Goal: Information Seeking & Learning: Find specific fact

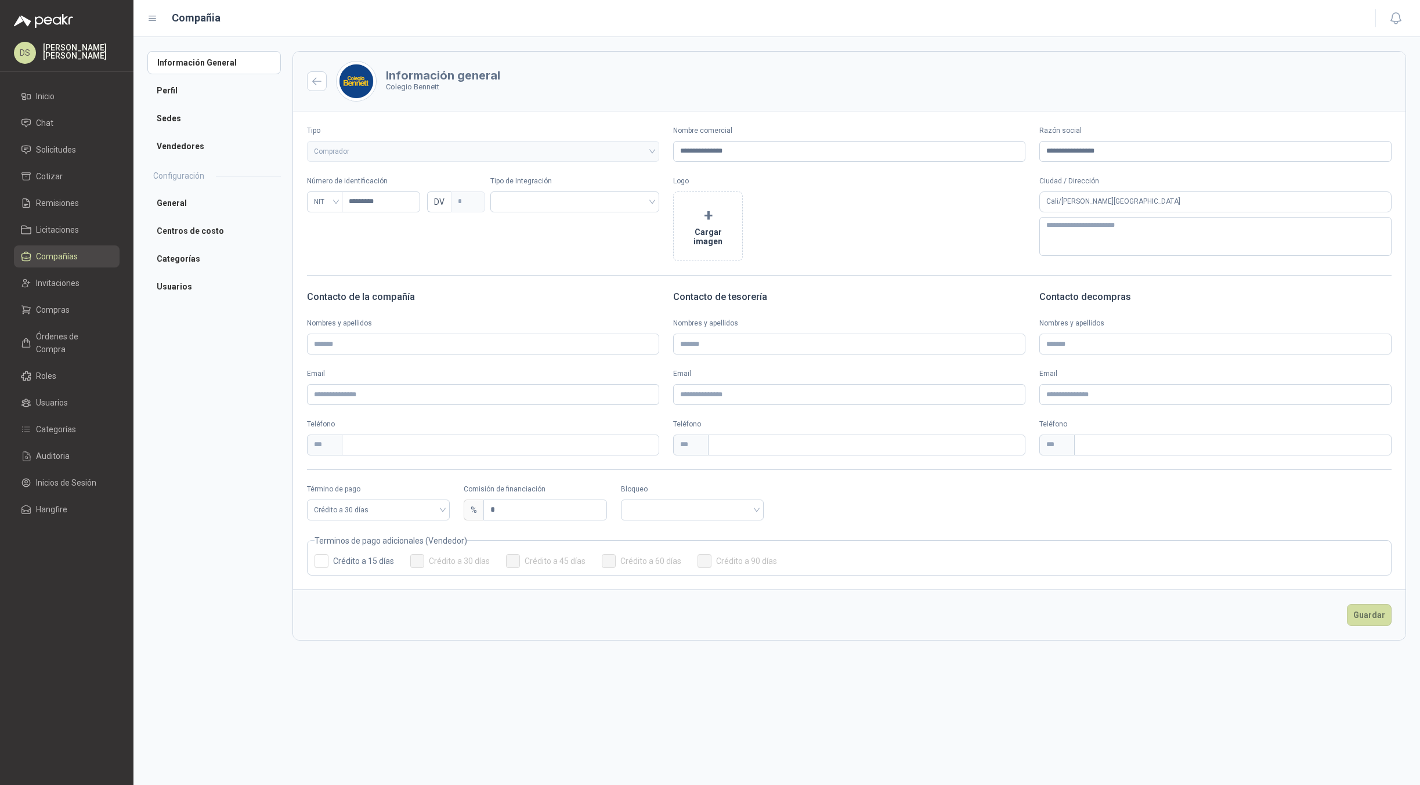
click at [73, 257] on span "Compañías" at bounding box center [57, 256] width 42 height 13
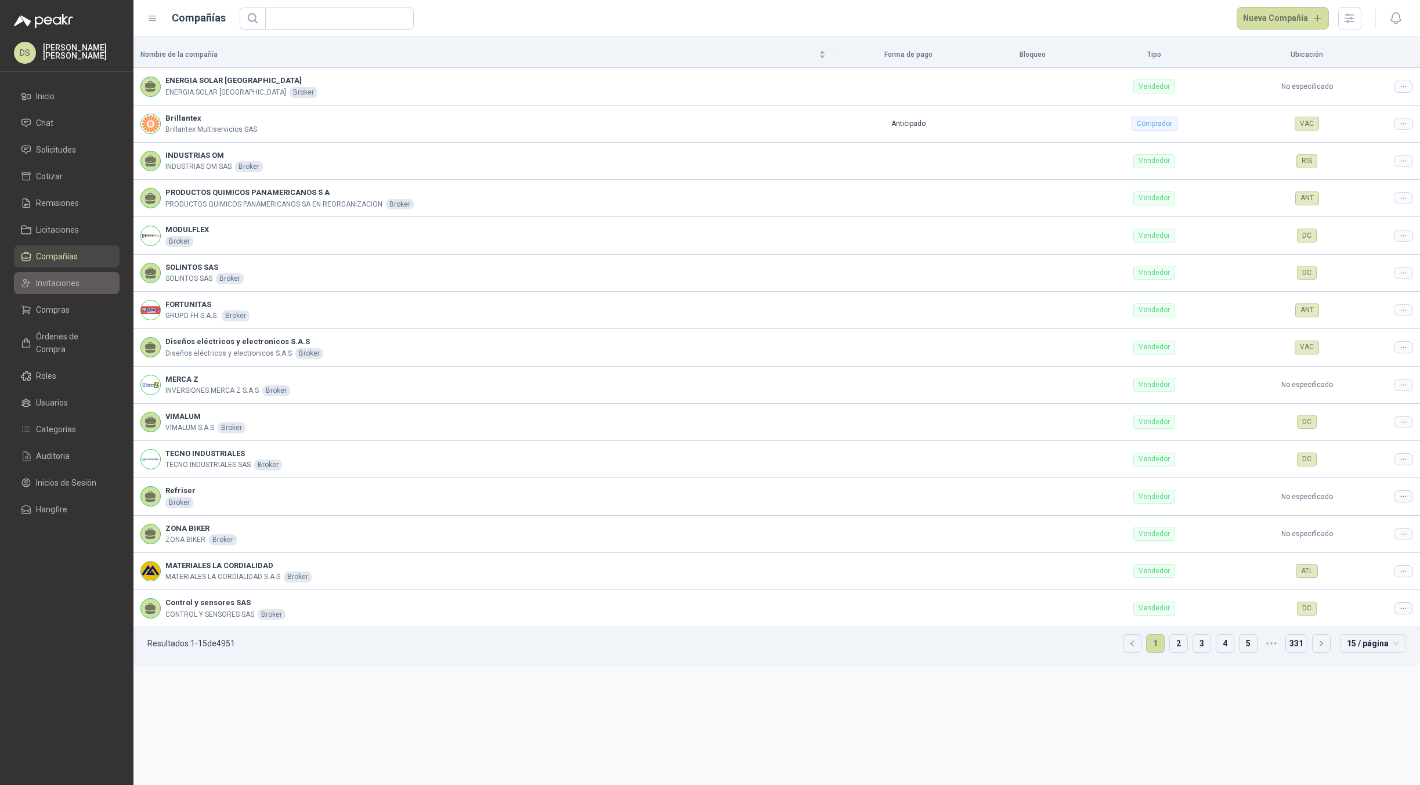
click at [71, 276] on link "Invitaciones" at bounding box center [67, 283] width 106 height 22
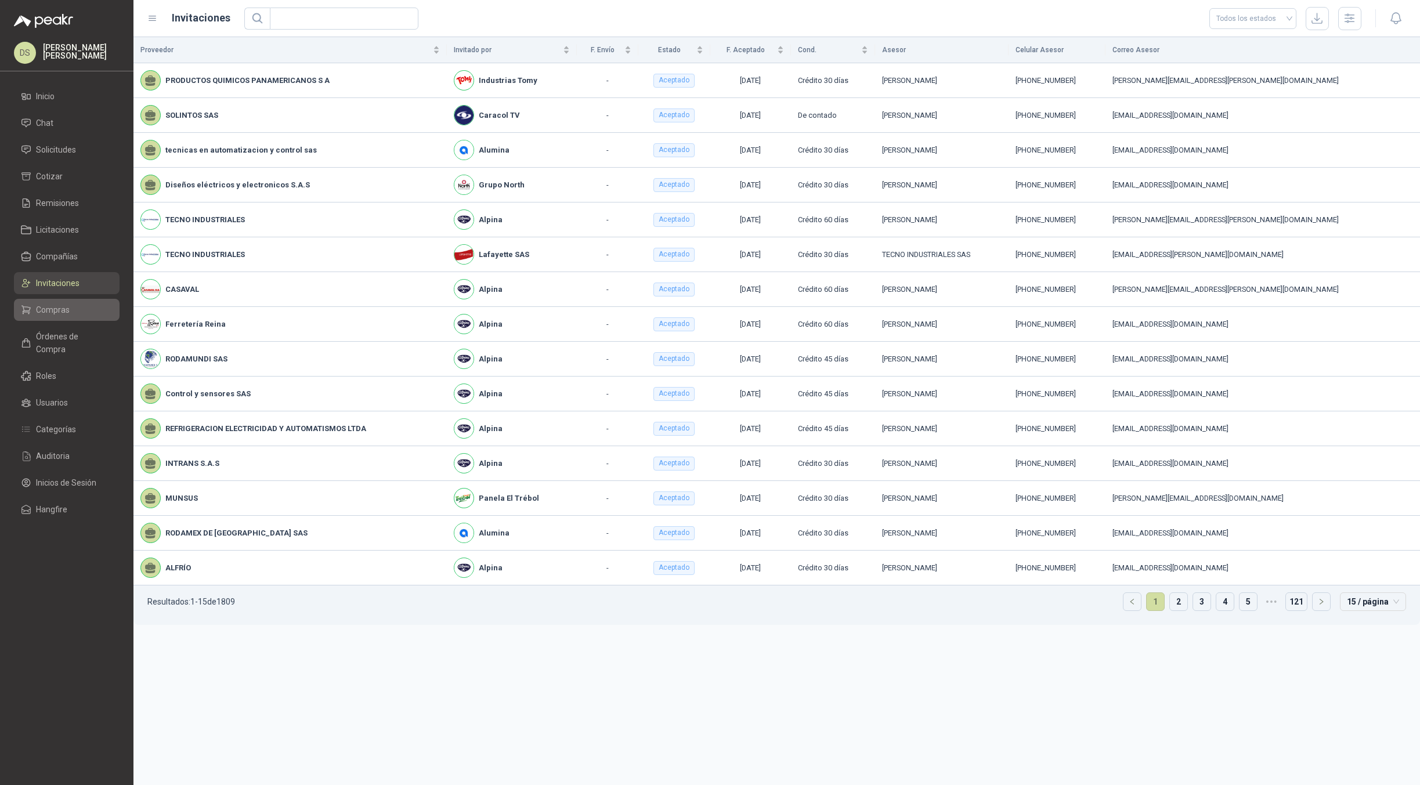
click at [75, 310] on li "Compras" at bounding box center [67, 310] width 92 height 13
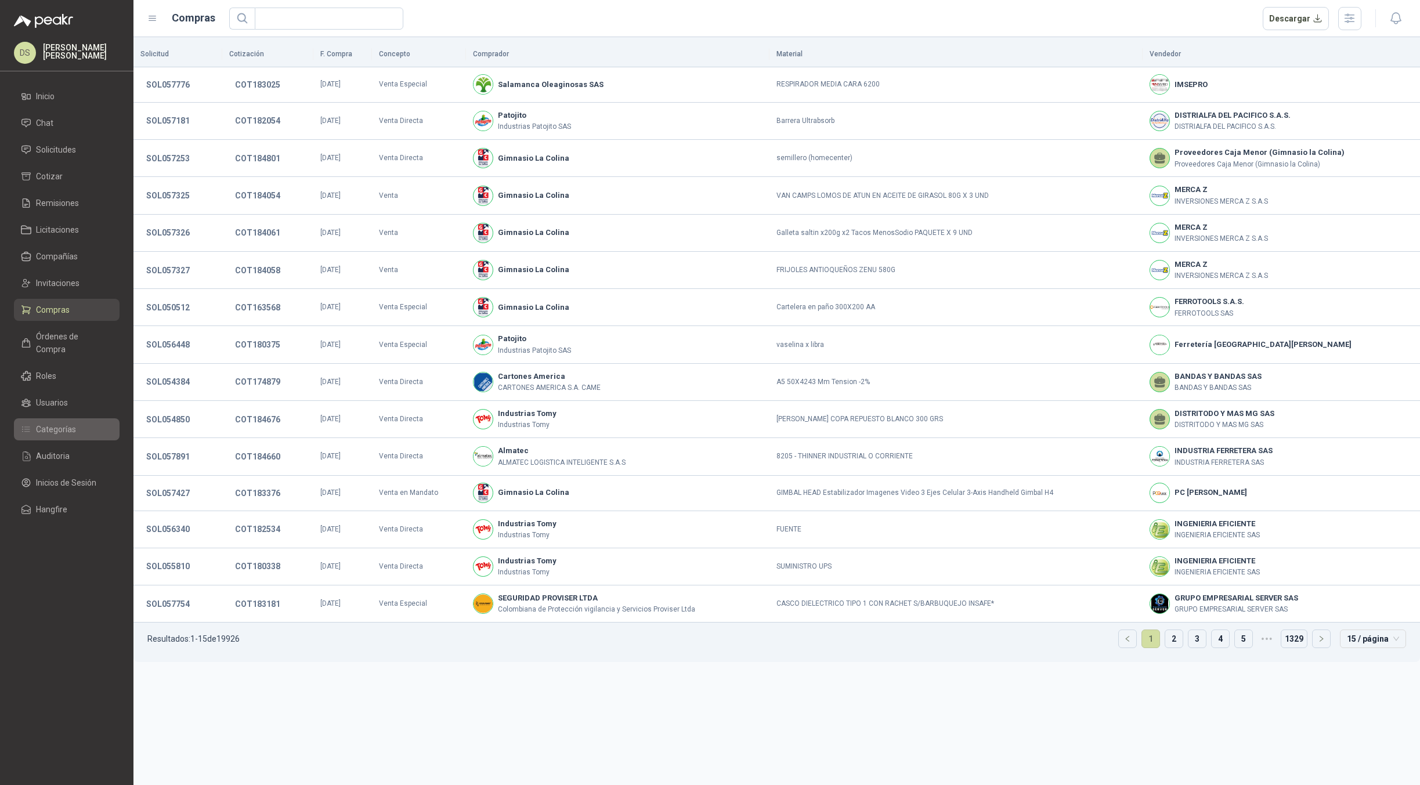
click at [74, 423] on span "Categorías" at bounding box center [56, 429] width 40 height 13
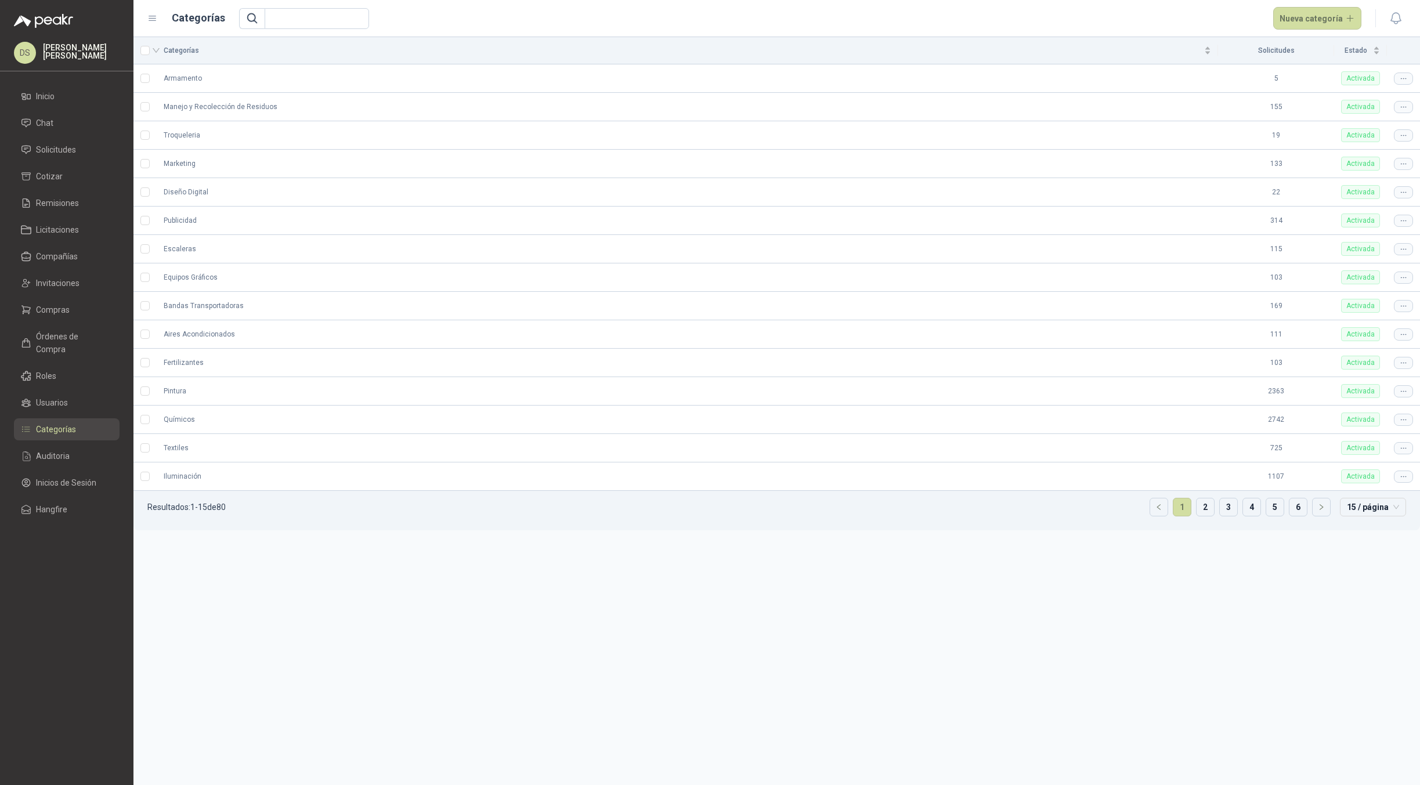
click at [78, 430] on ul "Inicio Chat Solicitudes Cotizar Remisiones Licitaciones Compañías Invitaciones …" at bounding box center [66, 305] width 133 height 440
click at [74, 450] on li "Auditoria" at bounding box center [67, 456] width 92 height 13
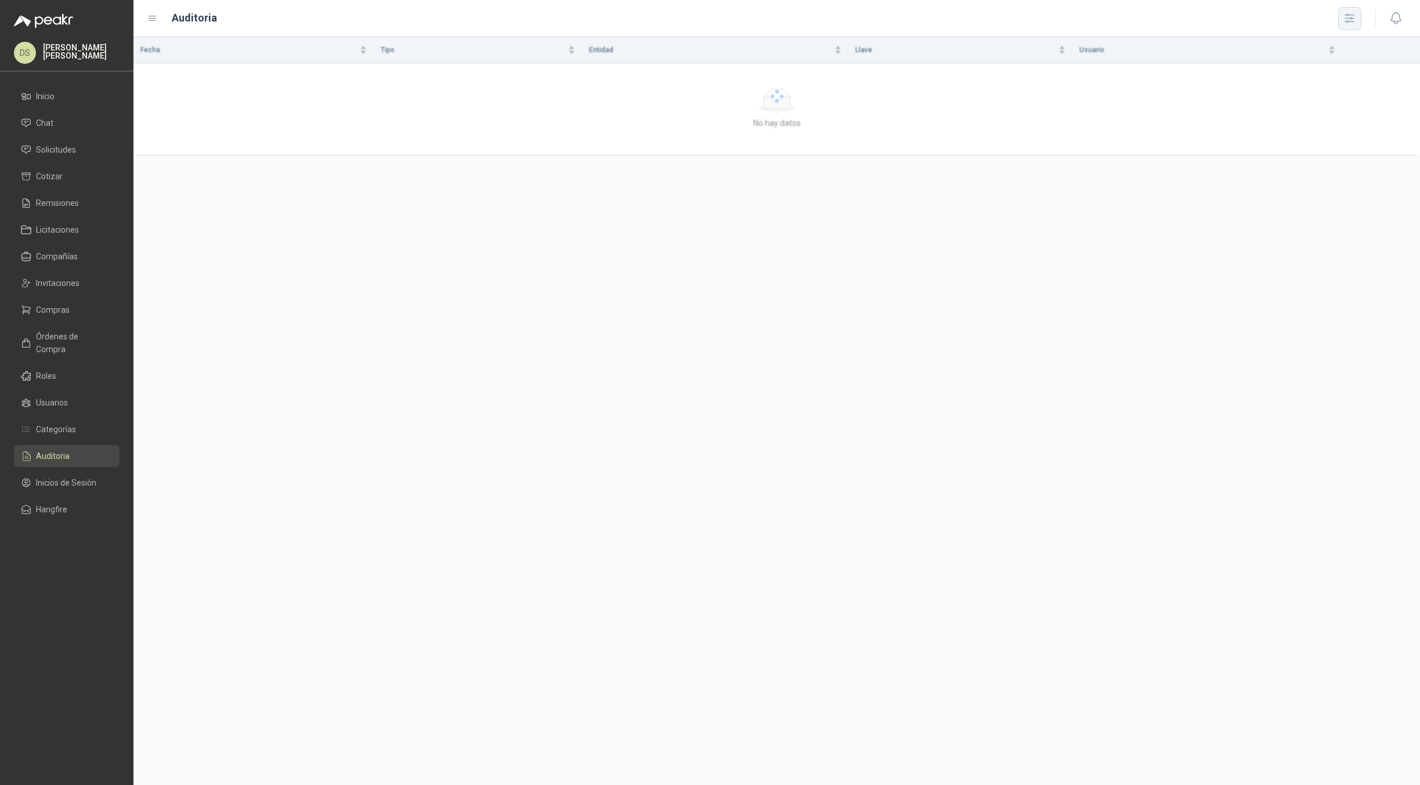
click at [1341, 26] on button "button" at bounding box center [1349, 18] width 23 height 23
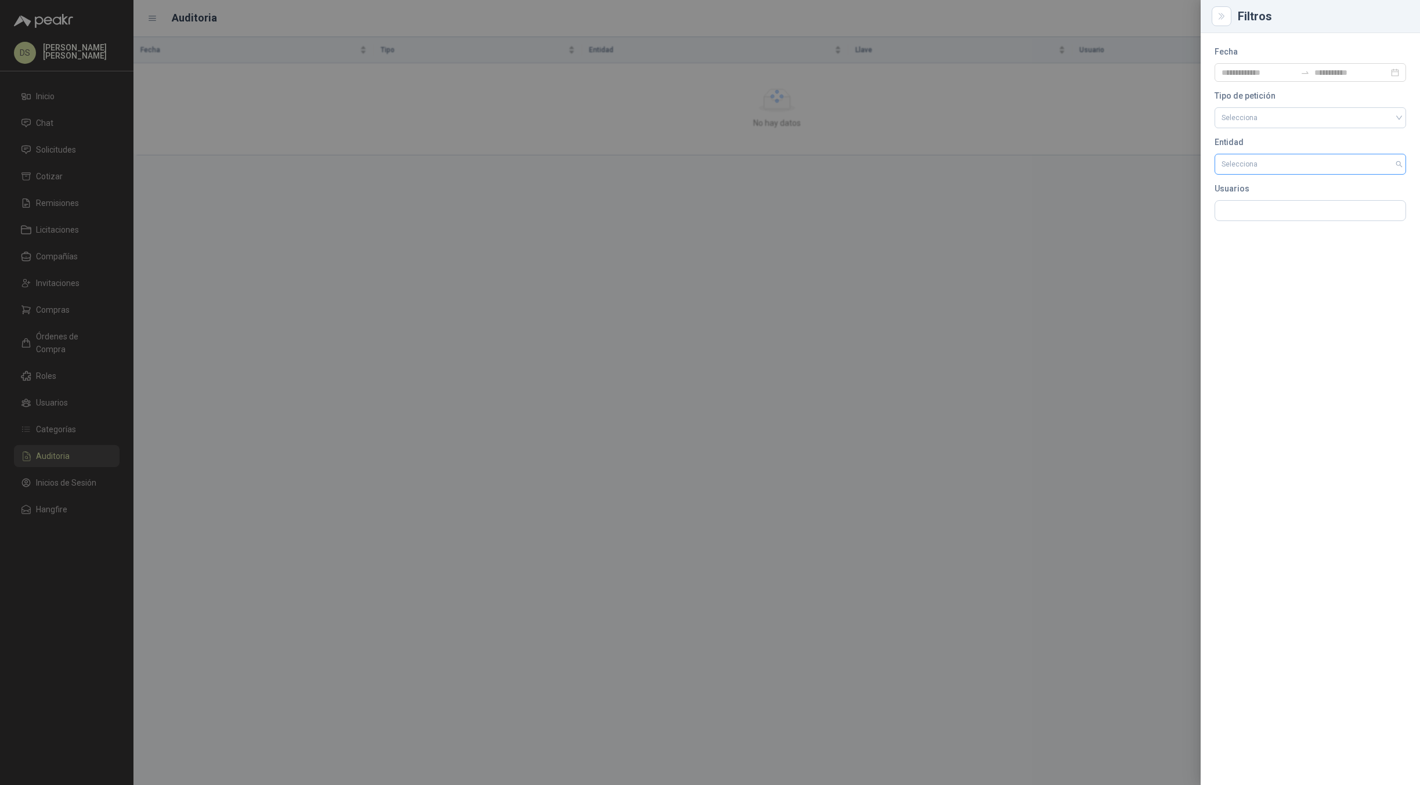
click at [1273, 164] on input "search" at bounding box center [1311, 164] width 178 height 20
type input "**********"
click at [1286, 187] on div "CompanyUser" at bounding box center [1310, 190] width 173 height 13
click at [1270, 228] on input "Id" at bounding box center [1311, 224] width 178 height 21
paste input "**********"
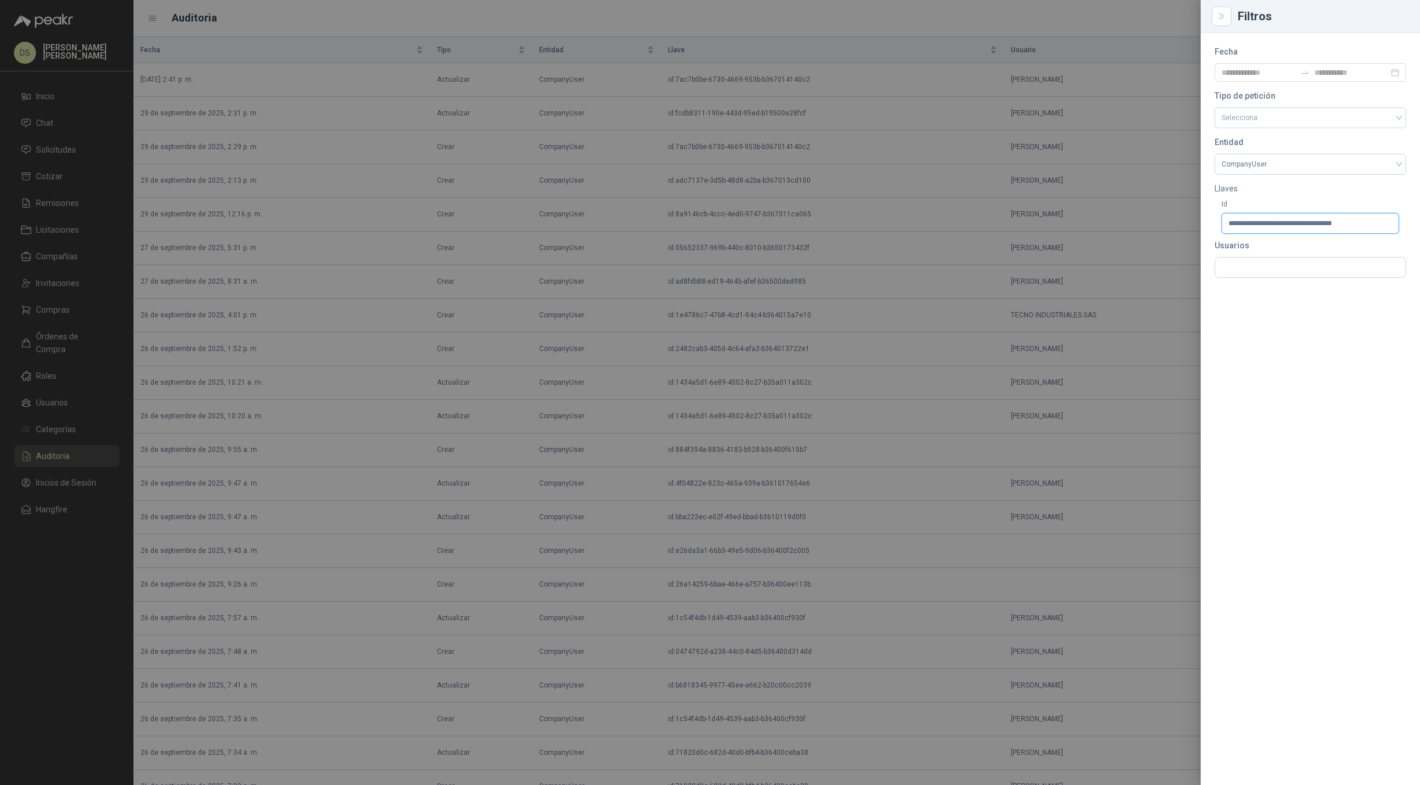
type input "**********"
click at [953, 171] on div at bounding box center [710, 392] width 1420 height 785
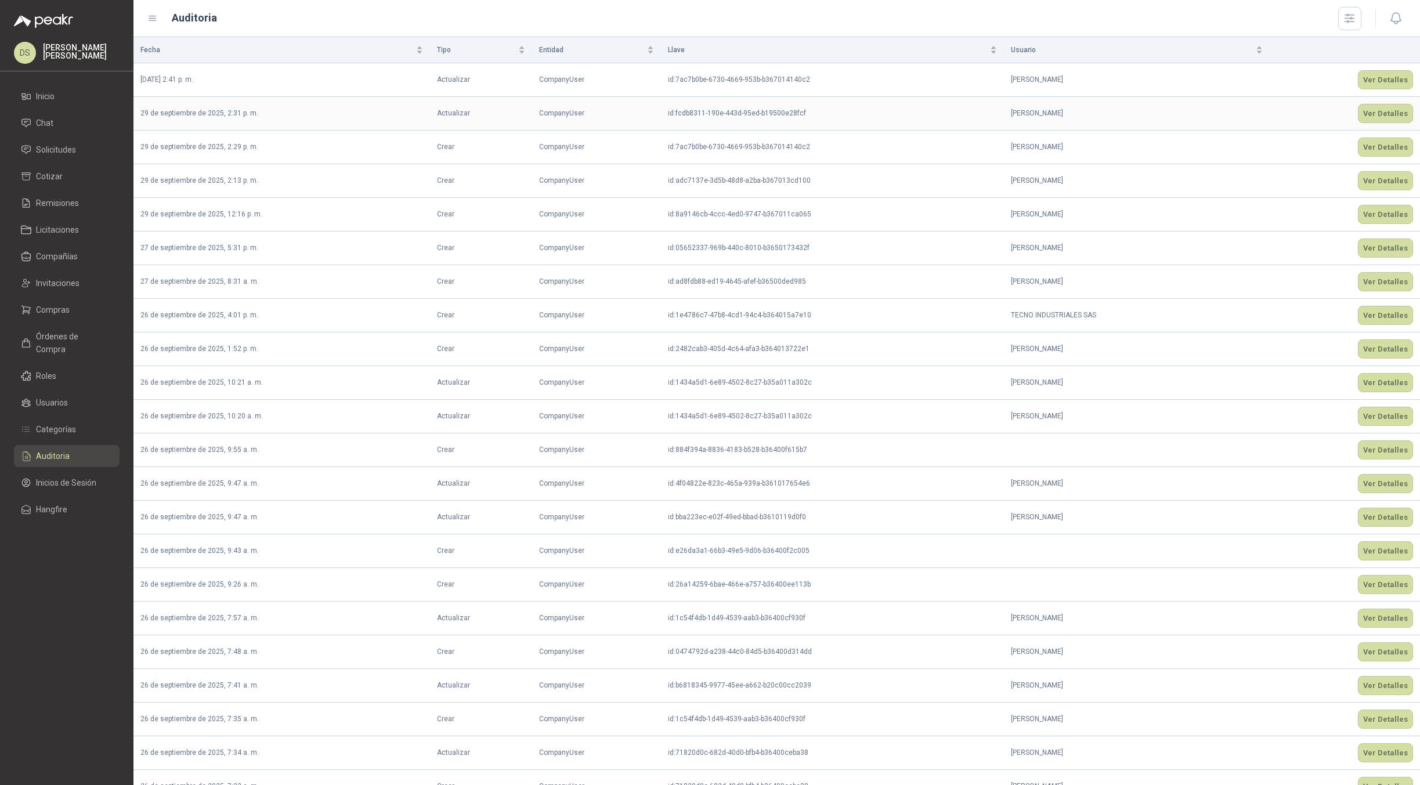
click at [865, 119] on p "id : fcdb8311-190e-443d-95ed-b19500e28fcf" at bounding box center [832, 113] width 329 height 11
click at [1352, 19] on icon "button" at bounding box center [1349, 18] width 9 height 9
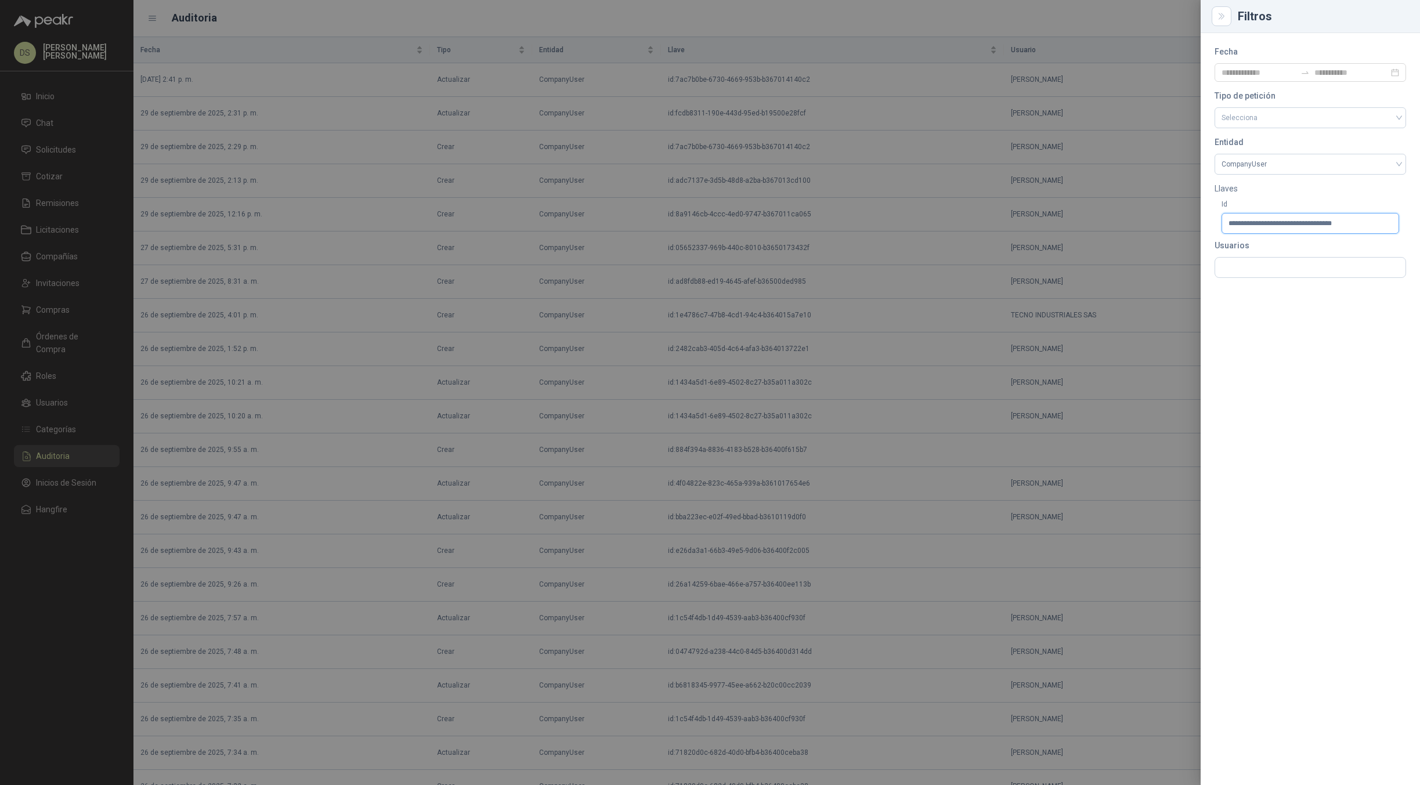
click at [1384, 225] on input "**********" at bounding box center [1311, 223] width 178 height 21
click at [995, 221] on div at bounding box center [710, 392] width 1420 height 785
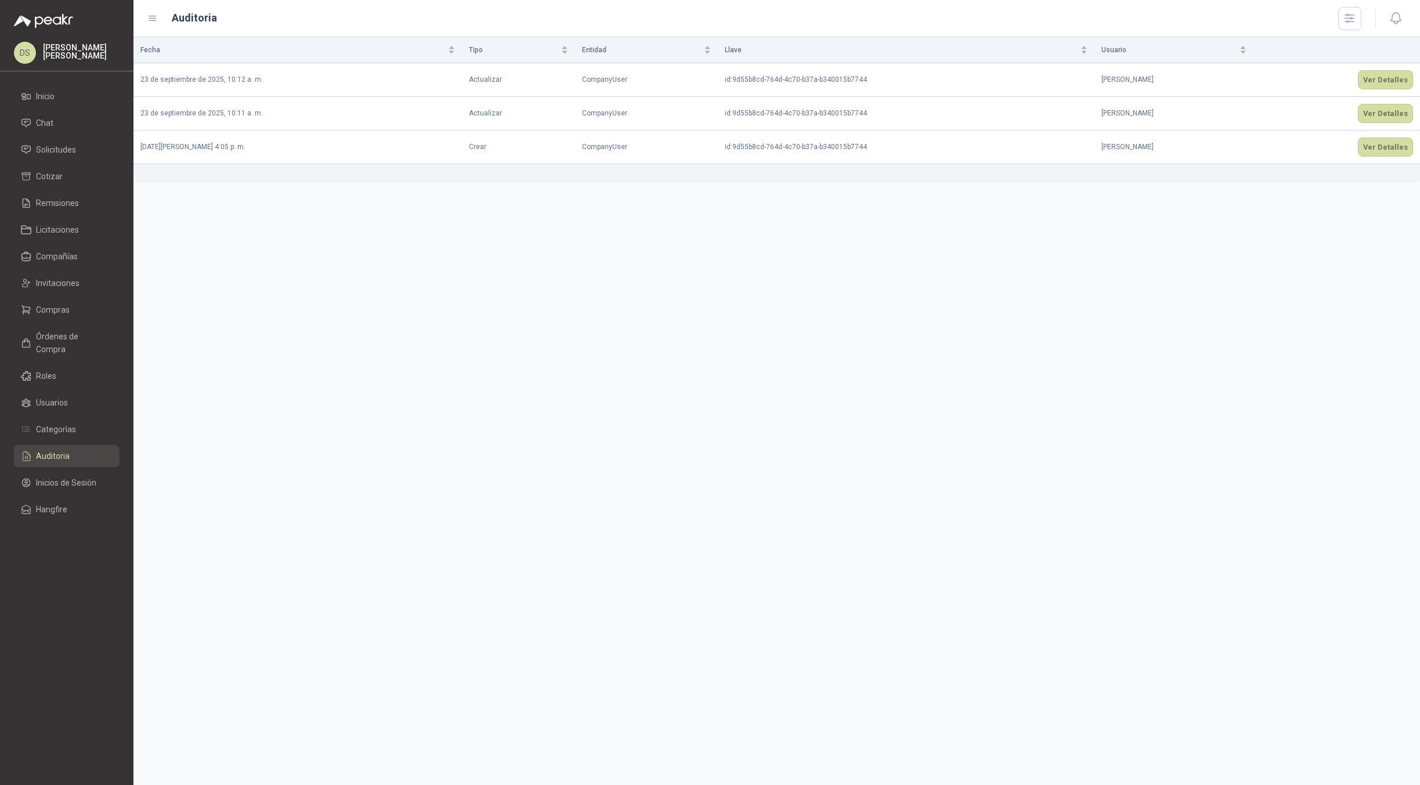
click at [1265, 196] on div "Fecha Tipo Entidad Llave Usuario [DATE] 10:12 a. m. Actualizar CompanyUser id :…" at bounding box center [776, 411] width 1287 height 748
click at [1378, 148] on button "Ver Detalles" at bounding box center [1385, 147] width 55 height 19
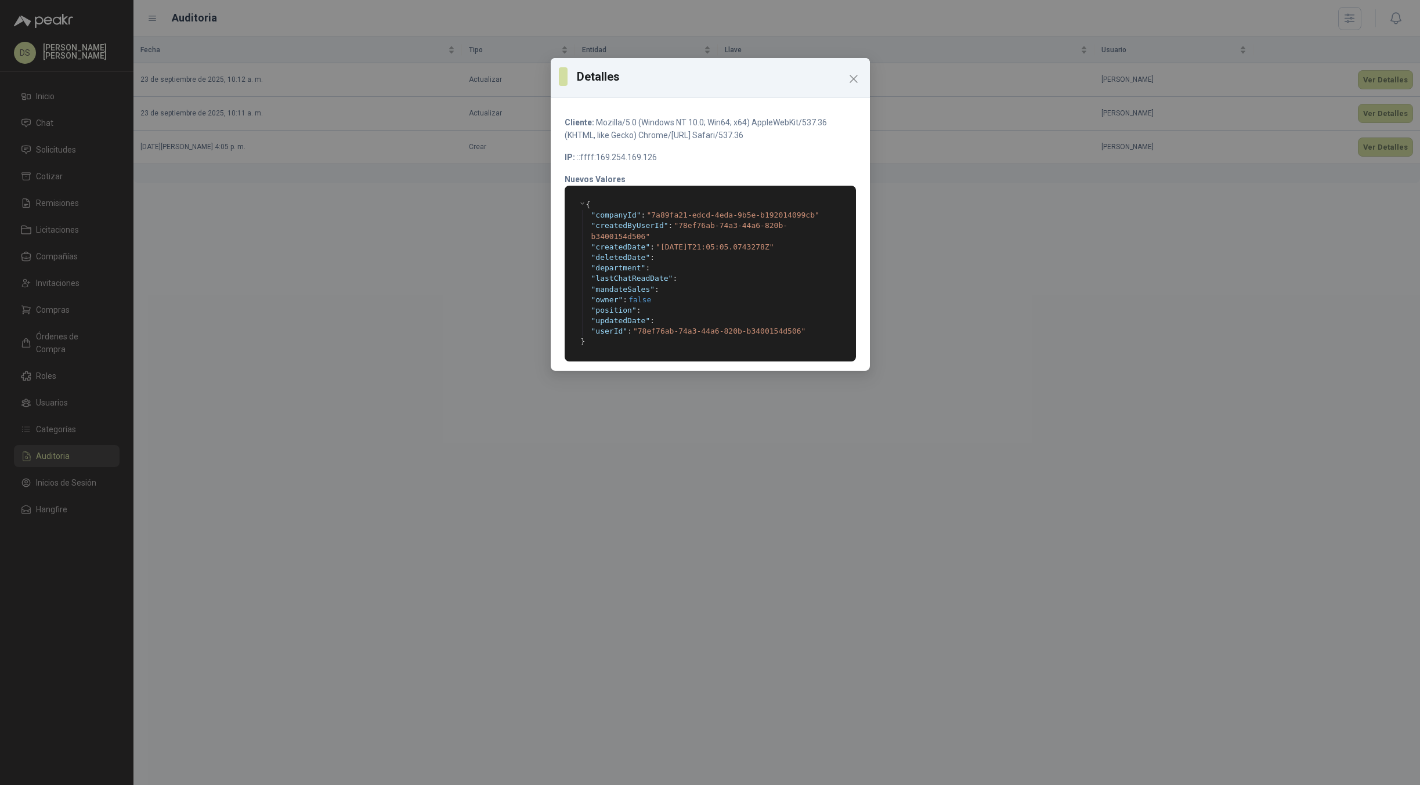
click at [1249, 141] on div "Detalles Cliente: Mozilla/5.0 (Windows NT 10.0; Win64; x64) AppleWebKit/537.36 …" at bounding box center [710, 392] width 1420 height 785
click at [1374, 110] on div "Detalles Cliente: Mozilla/5.0 (Windows NT 10.0; Win64; x64) AppleWebKit/537.36 …" at bounding box center [710, 392] width 1420 height 785
click at [848, 80] on icon "Close" at bounding box center [854, 79] width 14 height 14
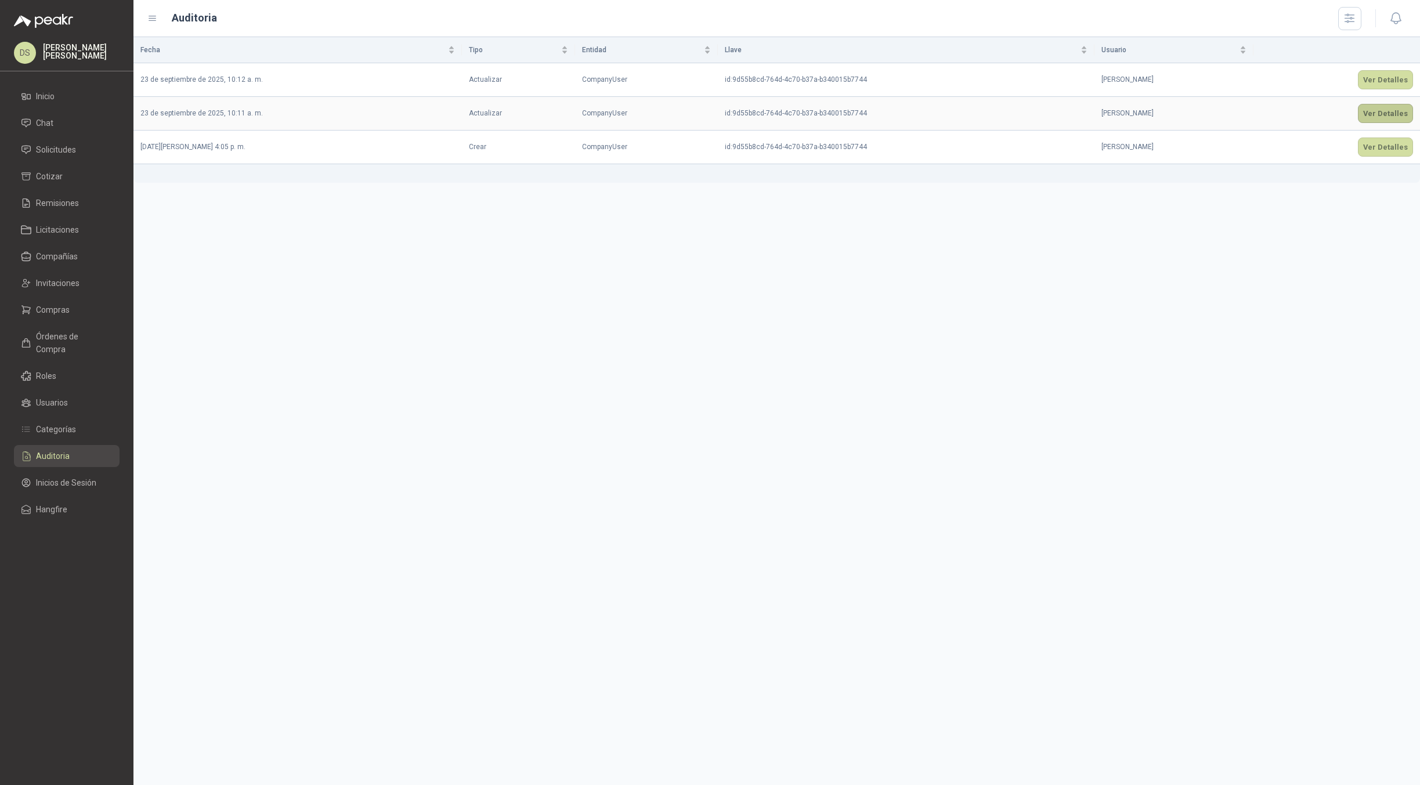
click at [1372, 117] on button "Ver Detalles" at bounding box center [1385, 113] width 55 height 19
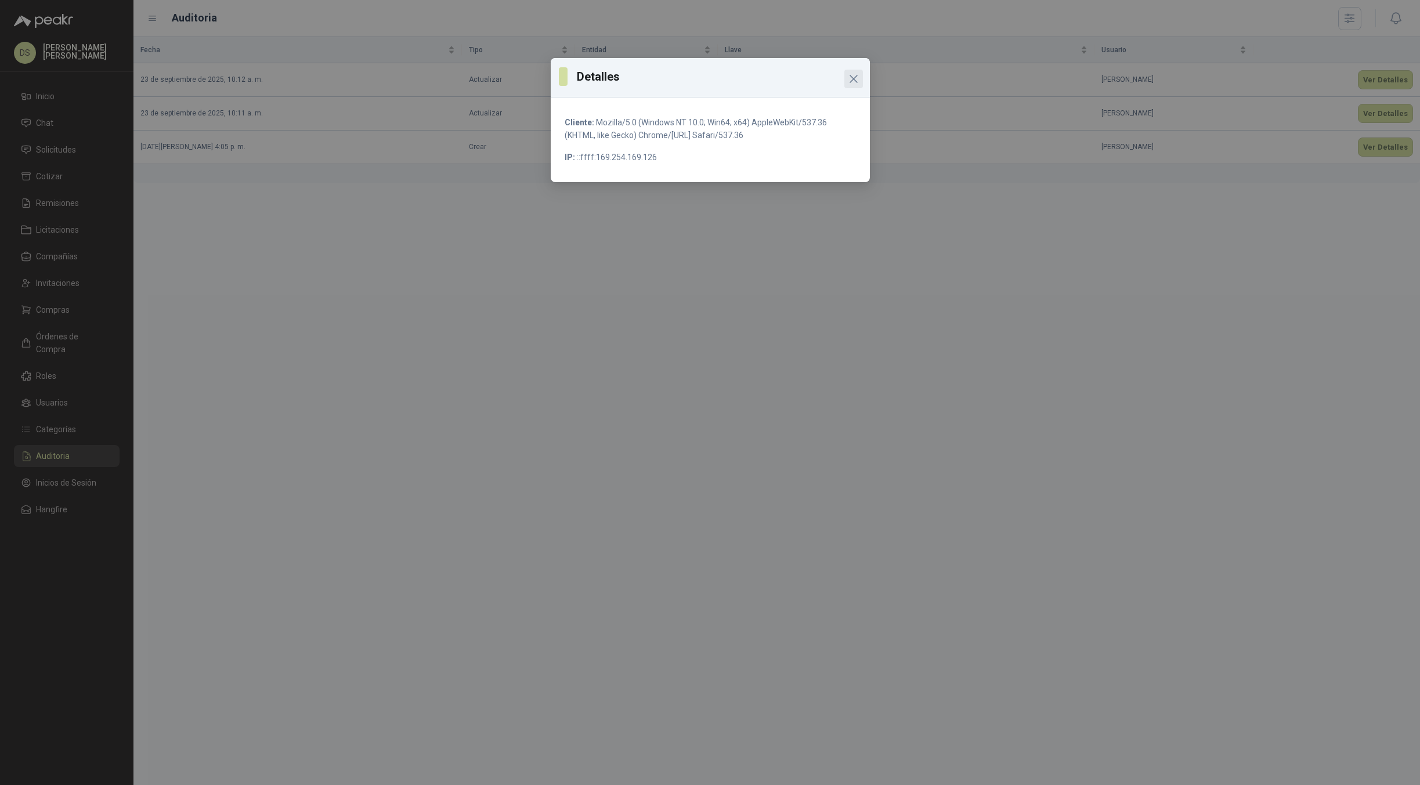
click at [850, 77] on icon "Close" at bounding box center [854, 79] width 14 height 14
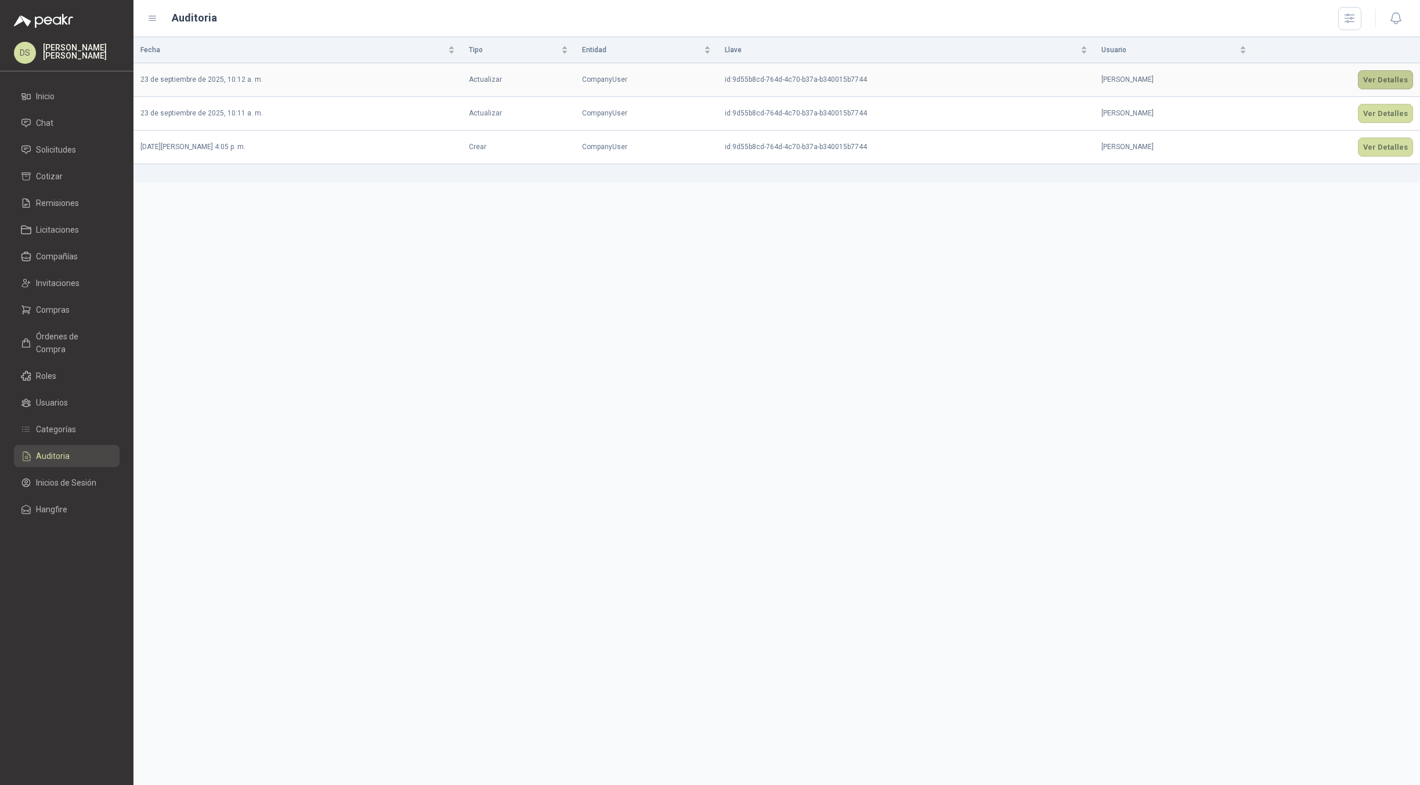
click at [1387, 84] on button "Ver Detalles" at bounding box center [1385, 79] width 55 height 19
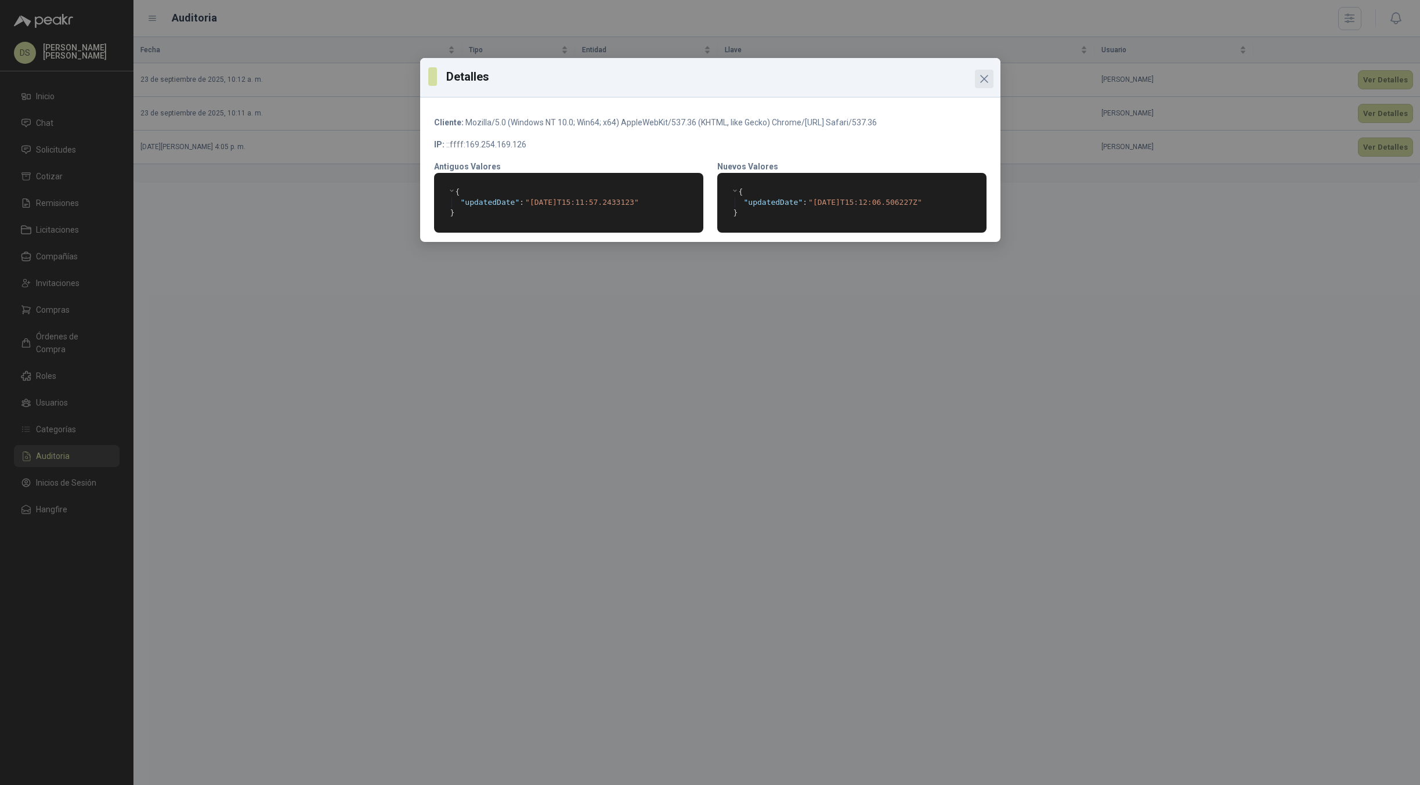
click at [978, 81] on icon "Close" at bounding box center [984, 79] width 14 height 14
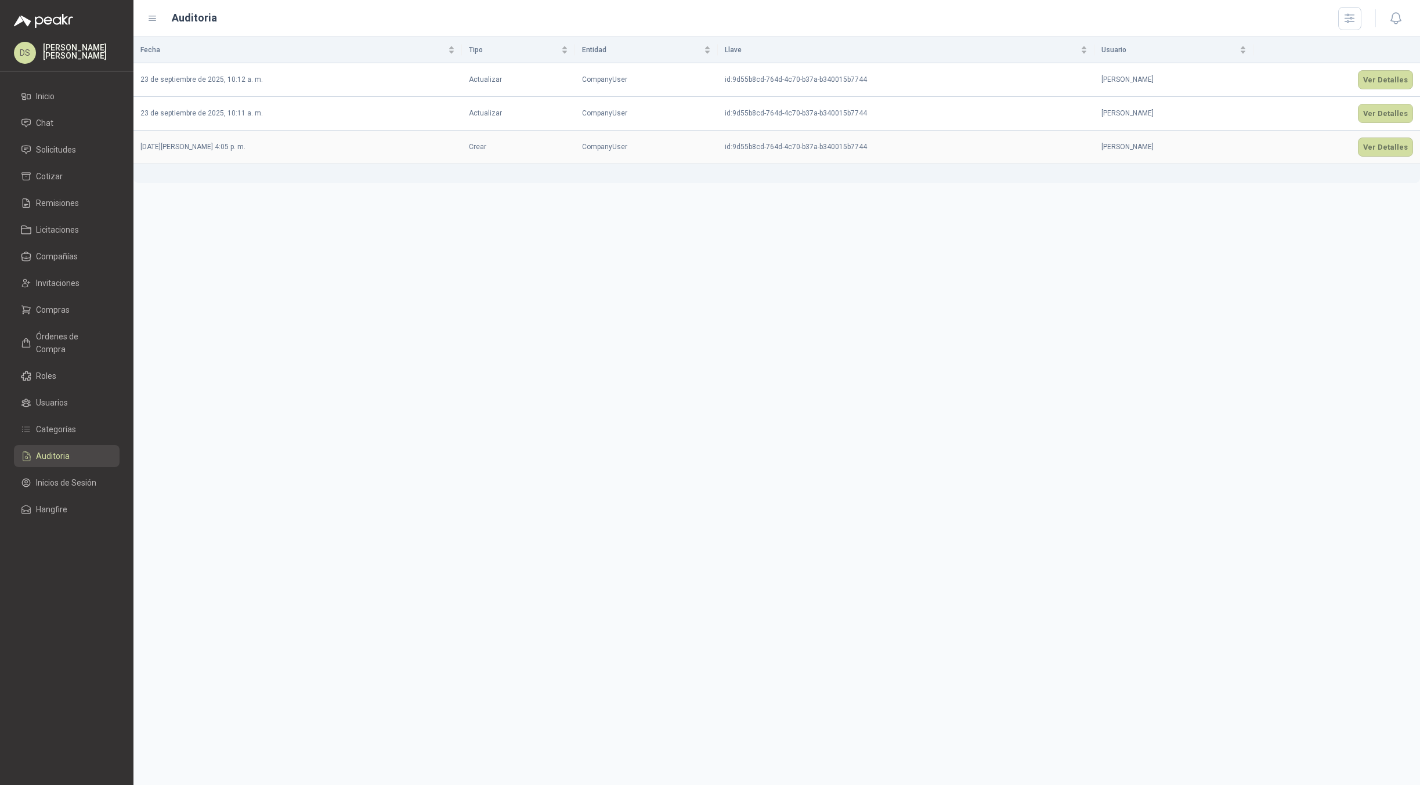
click at [1379, 131] on td "Ver Detalles" at bounding box center [1336, 148] width 167 height 34
click at [1374, 121] on button "Ver Detalles" at bounding box center [1385, 113] width 55 height 19
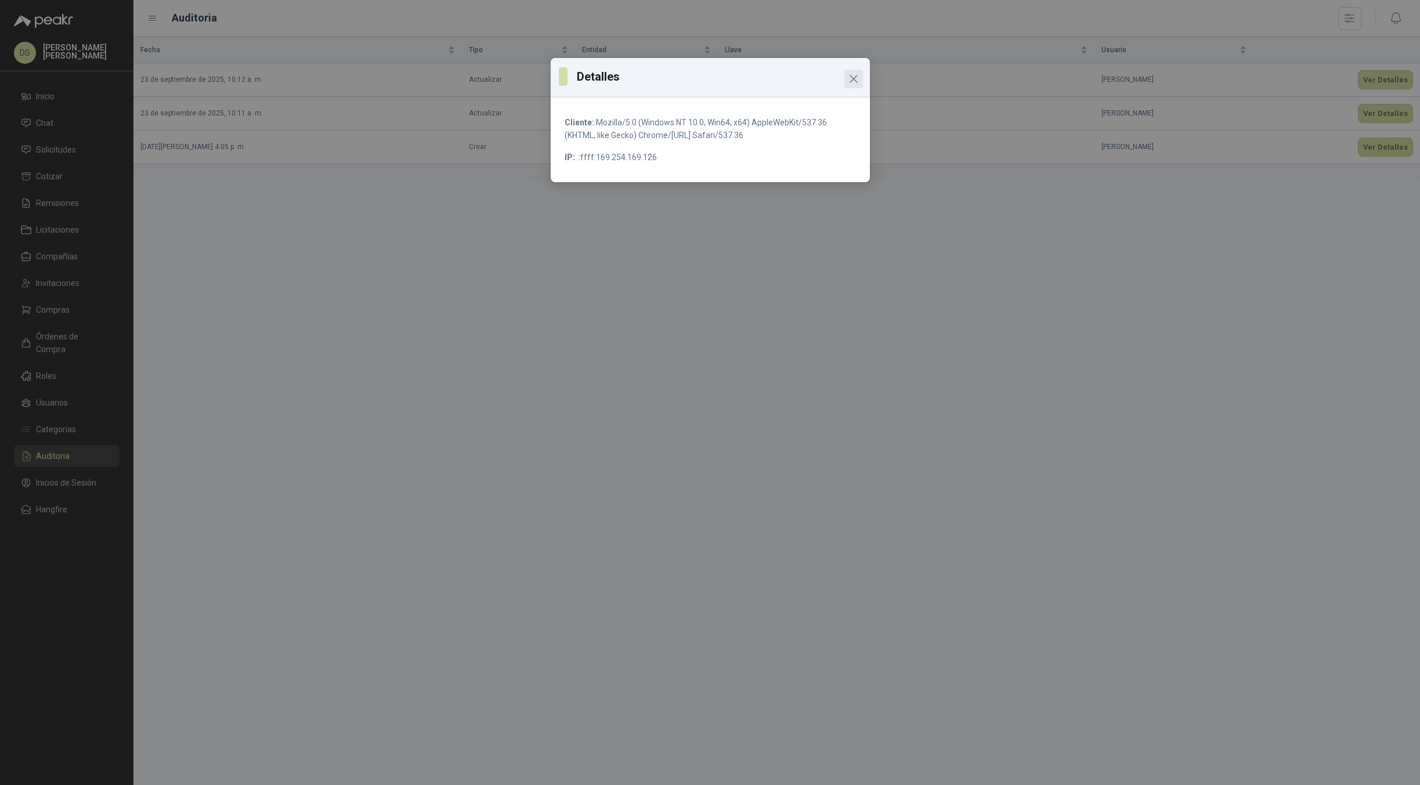
click at [852, 77] on icon "Close" at bounding box center [854, 79] width 14 height 14
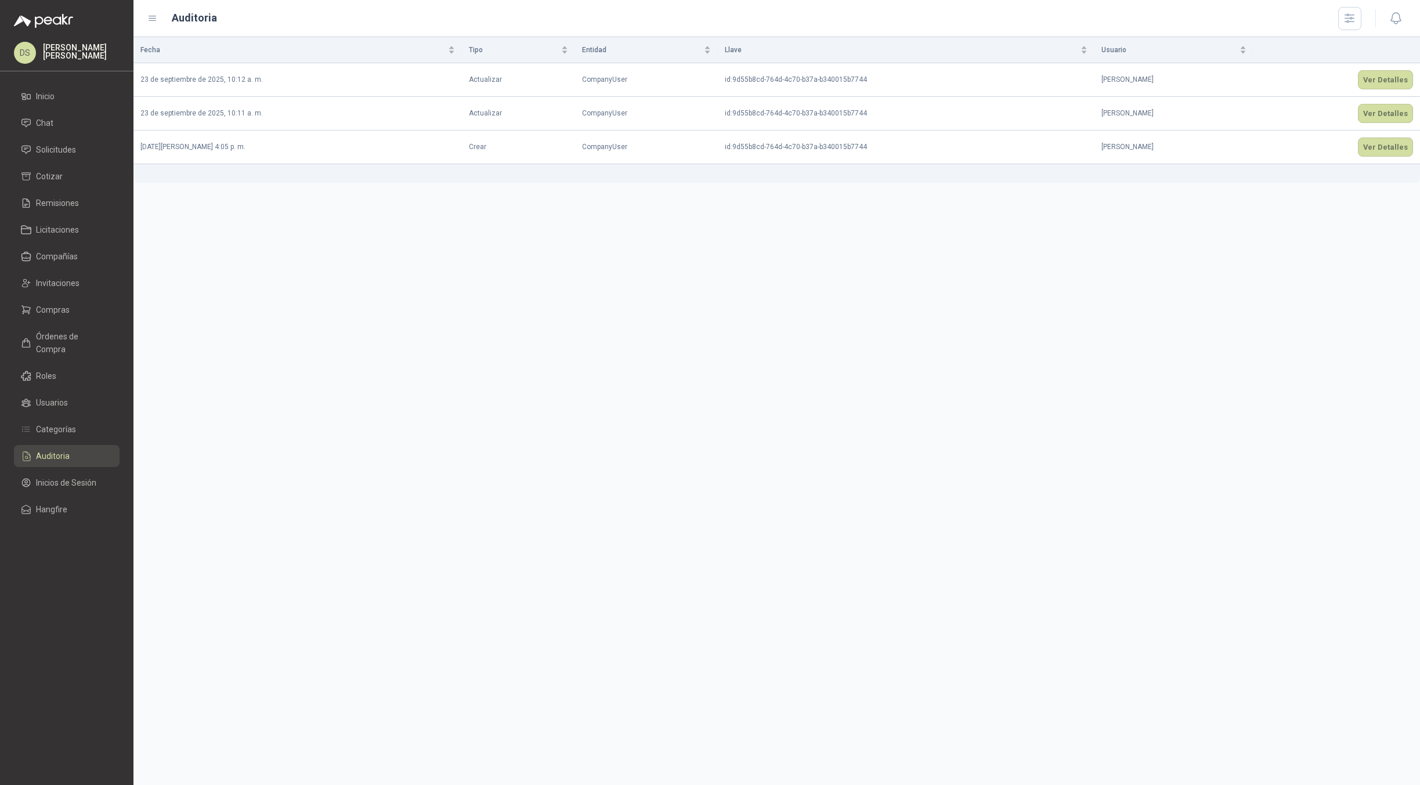
click at [1208, 272] on div "Fecha Tipo Entidad Llave Usuario [DATE] 10:12 a. m. Actualizar CompanyUser id :…" at bounding box center [776, 411] width 1287 height 748
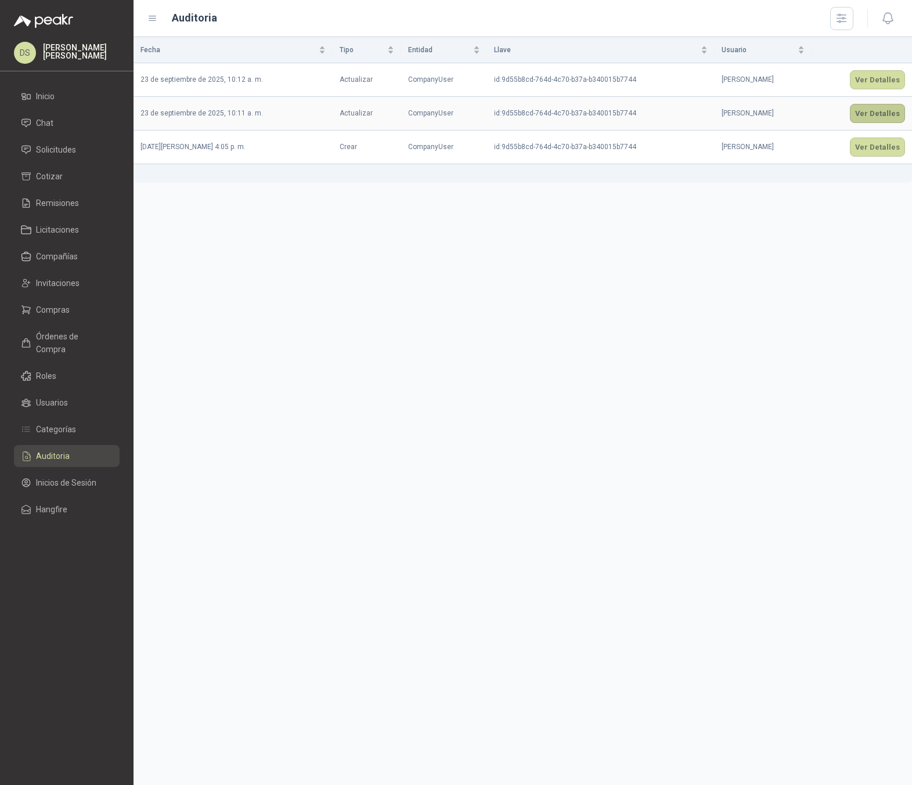
click at [883, 108] on button "Ver Detalles" at bounding box center [877, 113] width 55 height 19
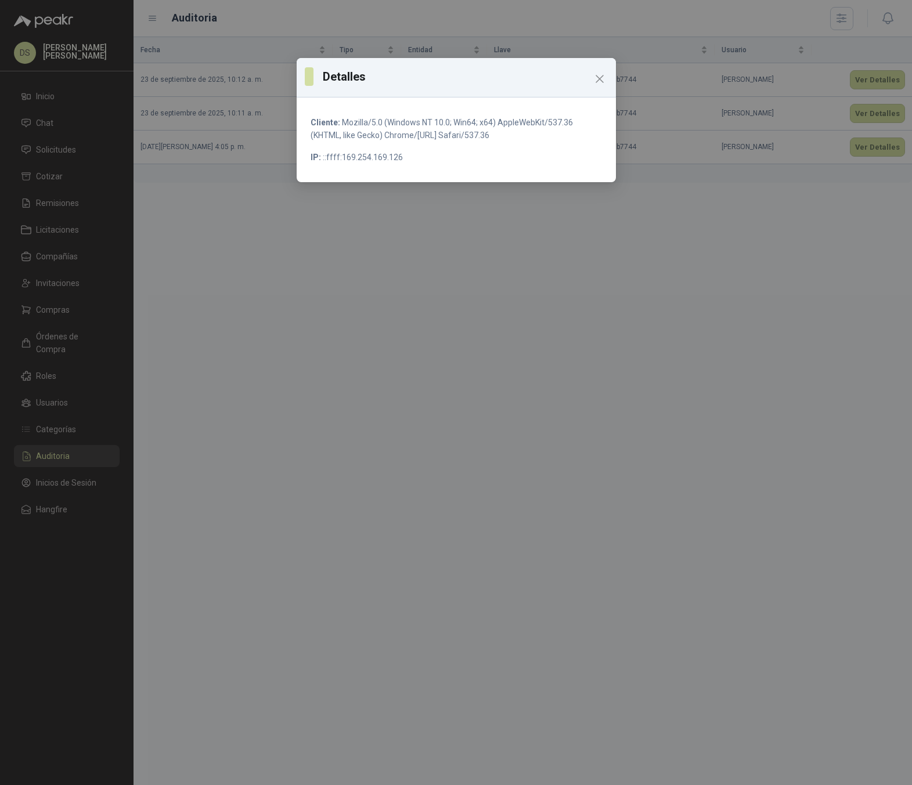
click at [690, 190] on div "Detalles Cliente: Mozilla/5.0 (Windows NT 10.0; Win64; x64) AppleWebKit/537.36 …" at bounding box center [456, 392] width 912 height 785
click at [598, 80] on icon "Close" at bounding box center [599, 78] width 7 height 7
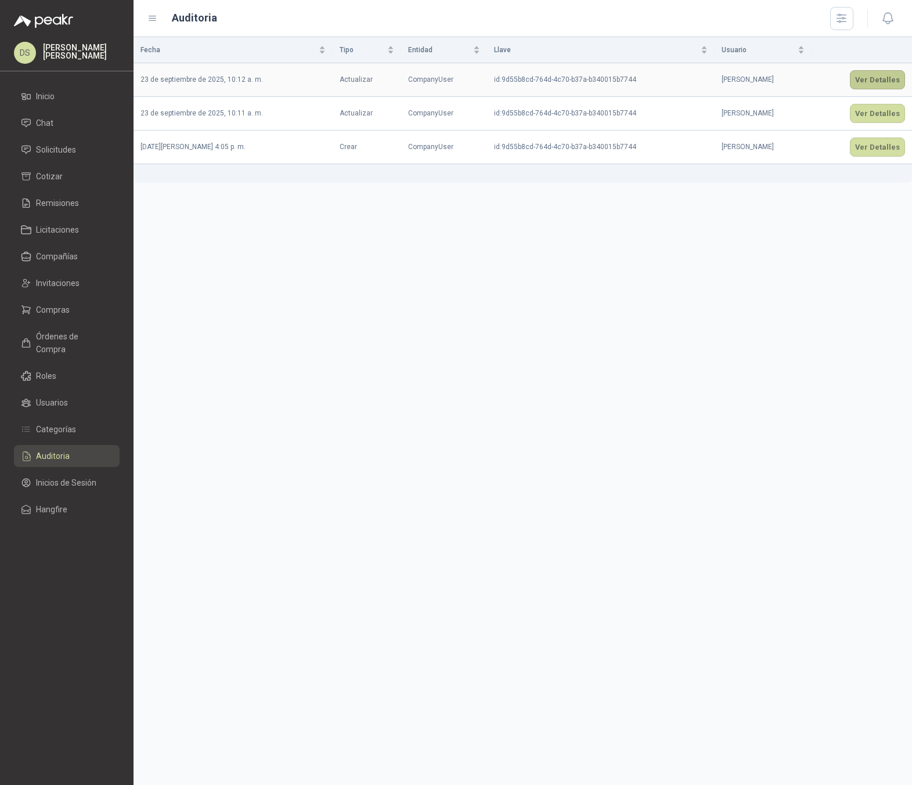
click at [859, 78] on button "Ver Detalles" at bounding box center [877, 79] width 55 height 19
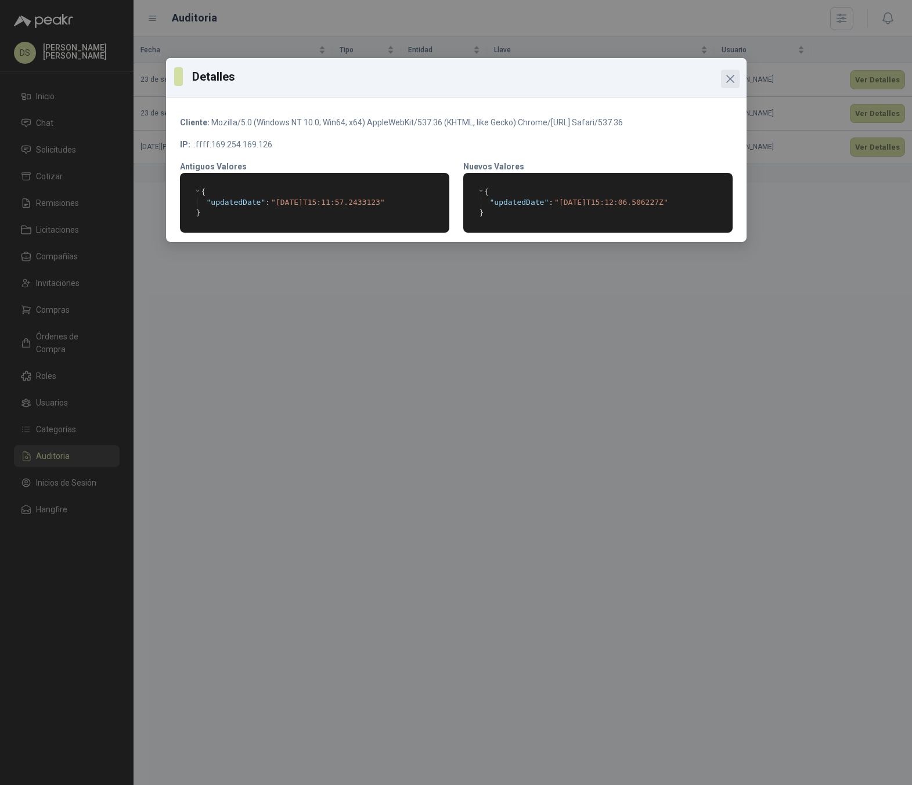
click at [731, 80] on icon "Close" at bounding box center [730, 78] width 7 height 7
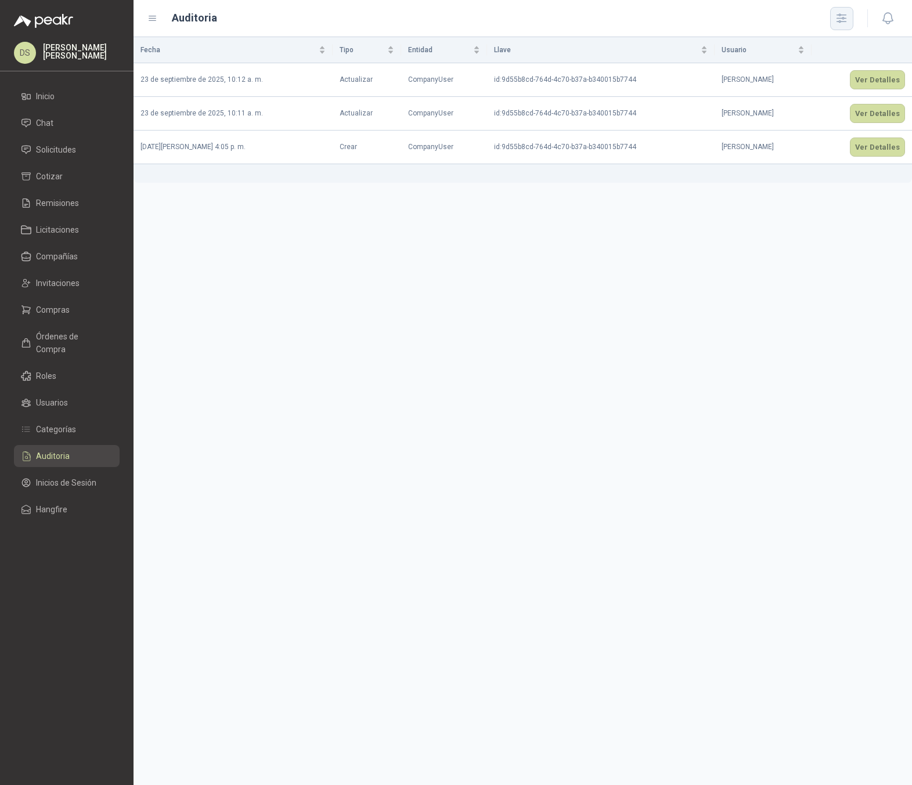
click at [836, 16] on icon "button" at bounding box center [840, 18] width 13 height 13
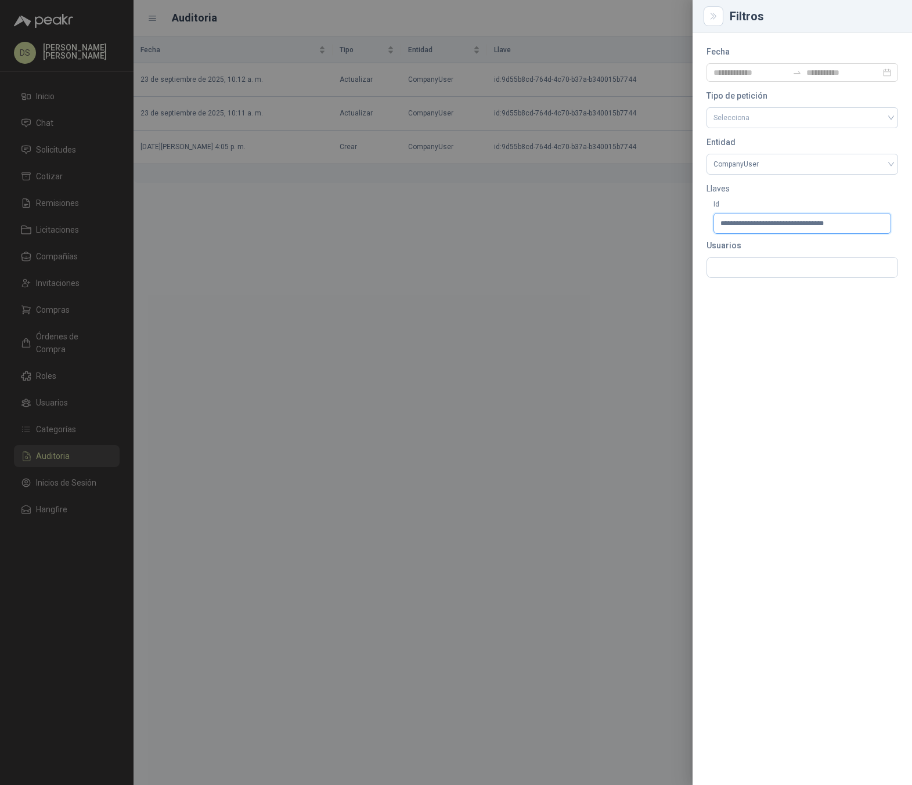
click at [862, 227] on input "**********" at bounding box center [802, 223] width 178 height 21
type input "**********"
click at [462, 218] on div at bounding box center [456, 392] width 912 height 785
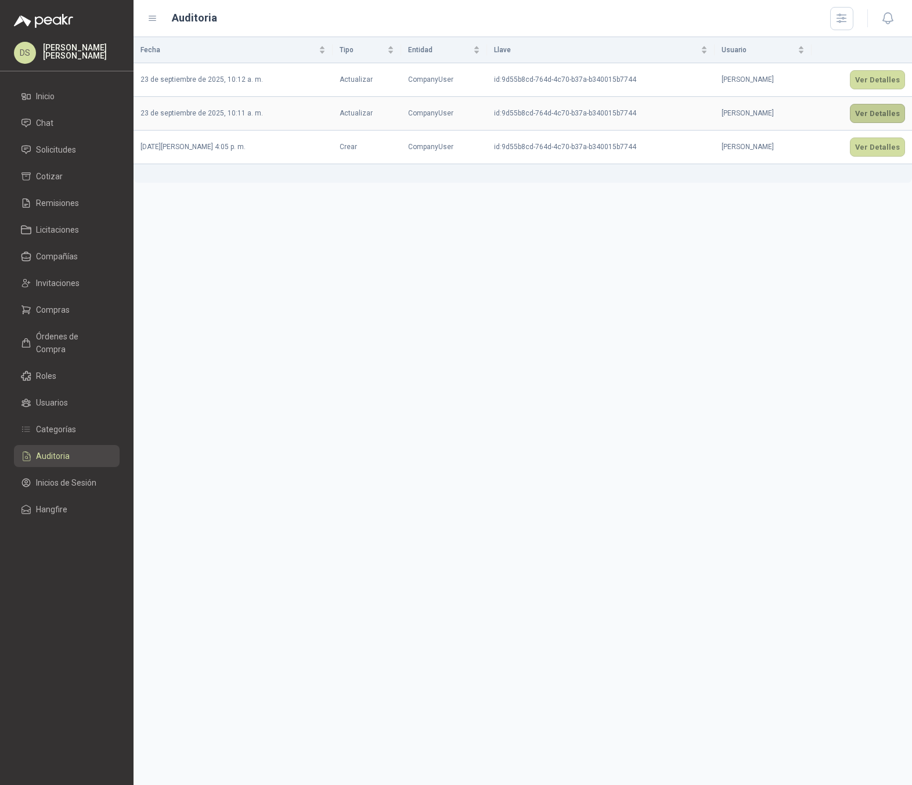
click at [882, 113] on button "Ver Detalles" at bounding box center [877, 113] width 55 height 19
